Goal: Task Accomplishment & Management: Use online tool/utility

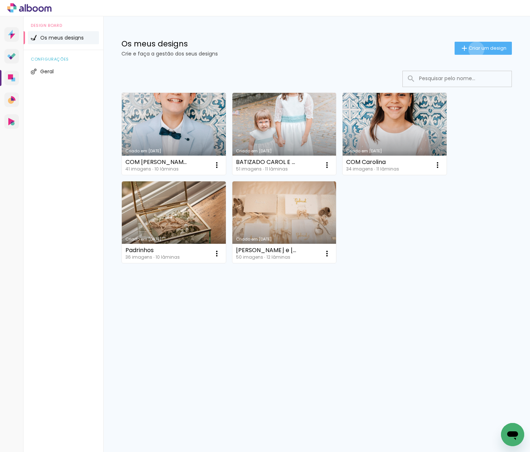
click at [475, 49] on span "Criar um design" at bounding box center [488, 48] width 38 height 5
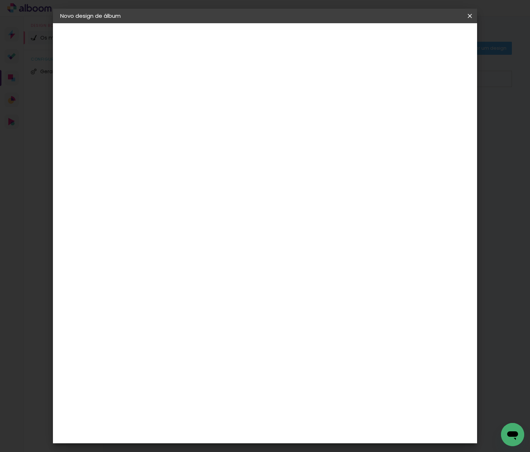
click at [179, 100] on input at bounding box center [179, 97] width 0 height 11
type input "[PERSON_NAME]"
type paper-input "[PERSON_NAME]"
click at [0, 0] on slot "Avançar" at bounding box center [0, 0] width 0 height 0
click at [0, 0] on slot "Tamanho Livre" at bounding box center [0, 0] width 0 height 0
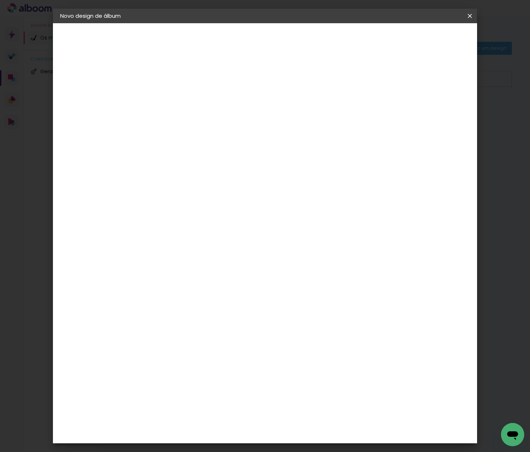
click at [285, 37] on paper-button "Avançar" at bounding box center [268, 38] width 36 height 12
drag, startPoint x: 390, startPoint y: 38, endPoint x: 388, endPoint y: 146, distance: 108.1
click at [386, 38] on paper-button "Voltar" at bounding box center [371, 38] width 29 height 12
click at [279, 148] on div "Sugerir um laboratório" at bounding box center [262, 154] width 32 height 12
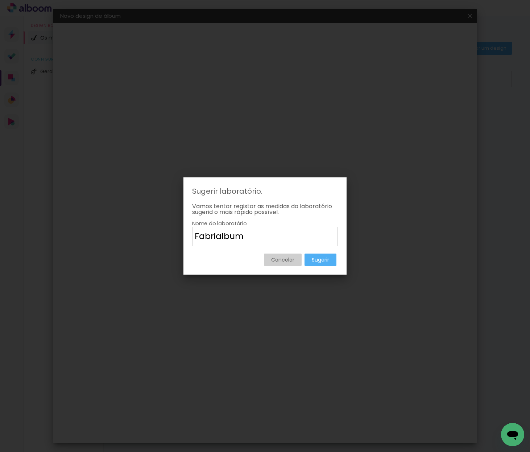
type input "Fabrialbum"
type paper-input "Fabrialbum"
click at [0, 0] on slot "Sugerir" at bounding box center [0, 0] width 0 height 0
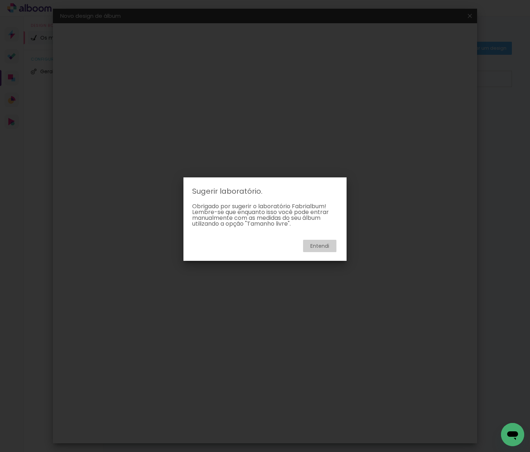
click at [0, 0] on slot "Entendi" at bounding box center [0, 0] width 0 height 0
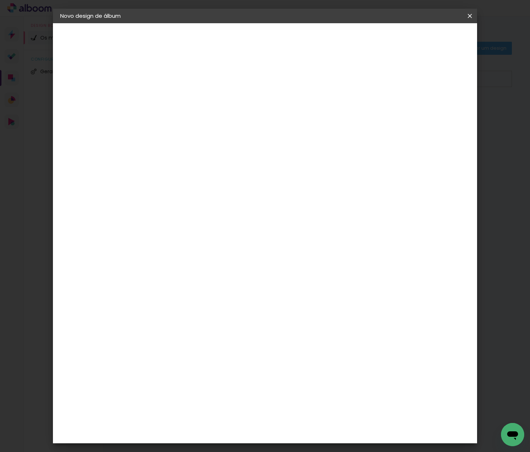
click at [0, 0] on slot "Tamanho Livre" at bounding box center [0, 0] width 0 height 0
click at [285, 36] on paper-button "Avançar" at bounding box center [268, 38] width 36 height 12
drag, startPoint x: 250, startPoint y: 119, endPoint x: 247, endPoint y: 114, distance: 5.2
click at [250, 118] on span "30" at bounding box center [247, 113] width 12 height 11
click at [247, 114] on span "30" at bounding box center [247, 113] width 12 height 11
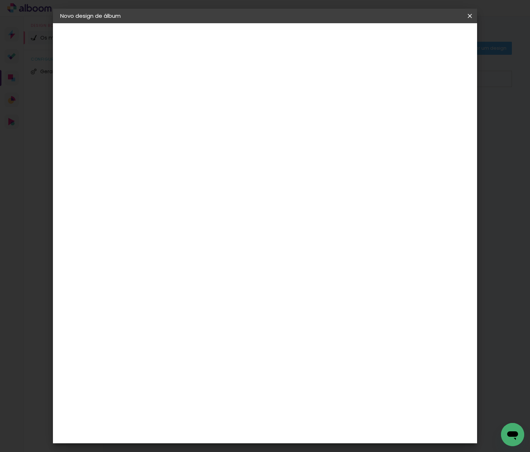
click at [247, 114] on span "30" at bounding box center [247, 113] width 12 height 11
click at [160, 193] on input "30" at bounding box center [156, 193] width 19 height 11
type input "2"
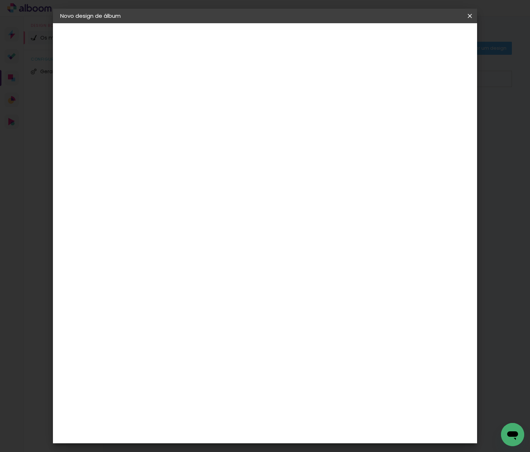
type input "20"
type paper-input "20"
click at [319, 240] on div "cm" at bounding box center [321, 241] width 9 height 11
click at [315, 241] on input "60" at bounding box center [308, 241] width 19 height 11
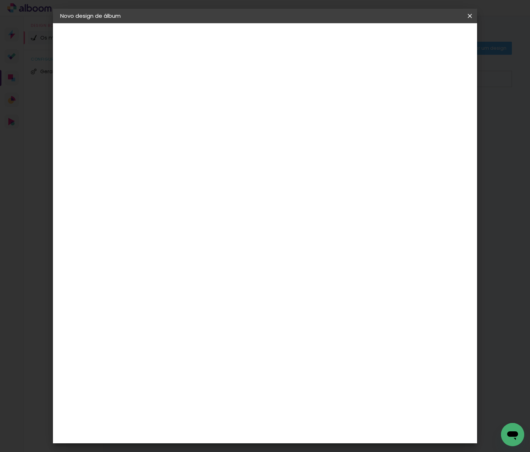
scroll to position [69, 0]
type input "50"
type paper-input "50"
click at [393, 81] on div "25 cm cm cm mm A maioria dos laboratórios sugere 5mm de margem." at bounding box center [297, 52] width 301 height 58
click at [430, 37] on span "Iniciar design" at bounding box center [413, 38] width 33 height 5
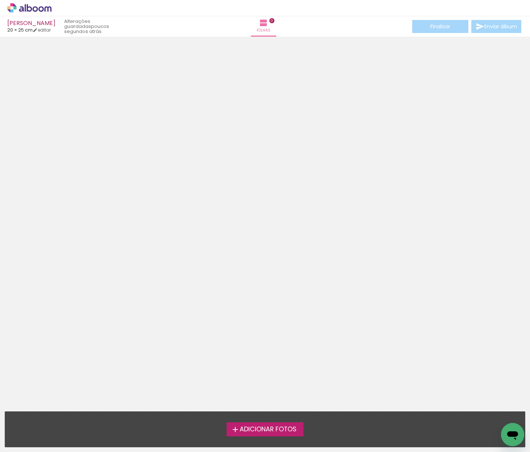
click at [268, 429] on span "Adicionar Fotos" at bounding box center [268, 429] width 57 height 7
click at [0, 0] on input "file" at bounding box center [0, 0] width 0 height 0
